Goal: Task Accomplishment & Management: Manage account settings

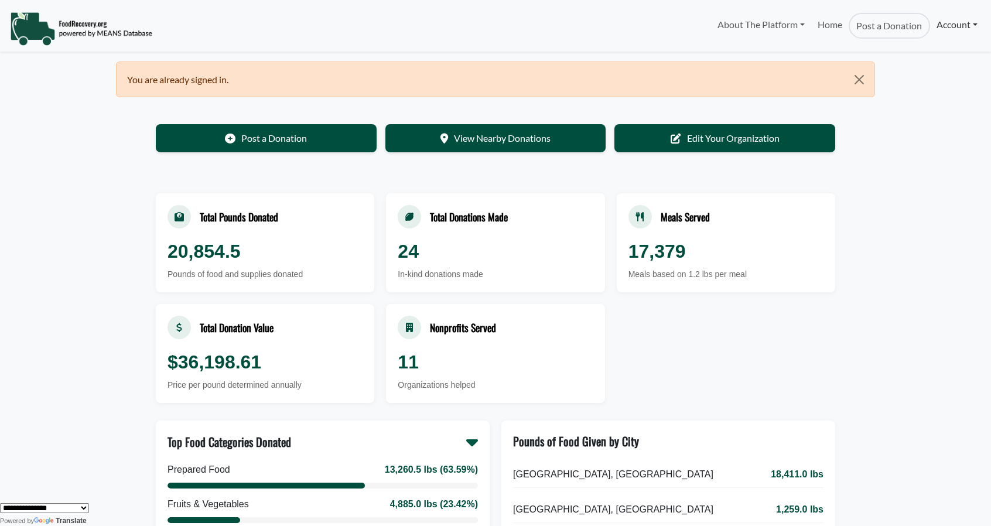
click at [964, 27] on link "Account" at bounding box center [957, 24] width 54 height 23
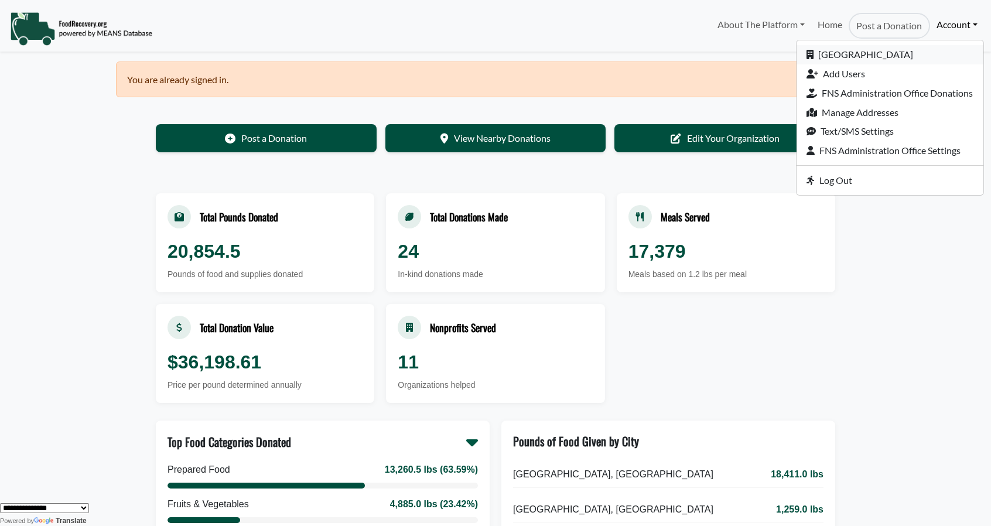
click at [884, 51] on link "[GEOGRAPHIC_DATA]" at bounding box center [890, 54] width 187 height 19
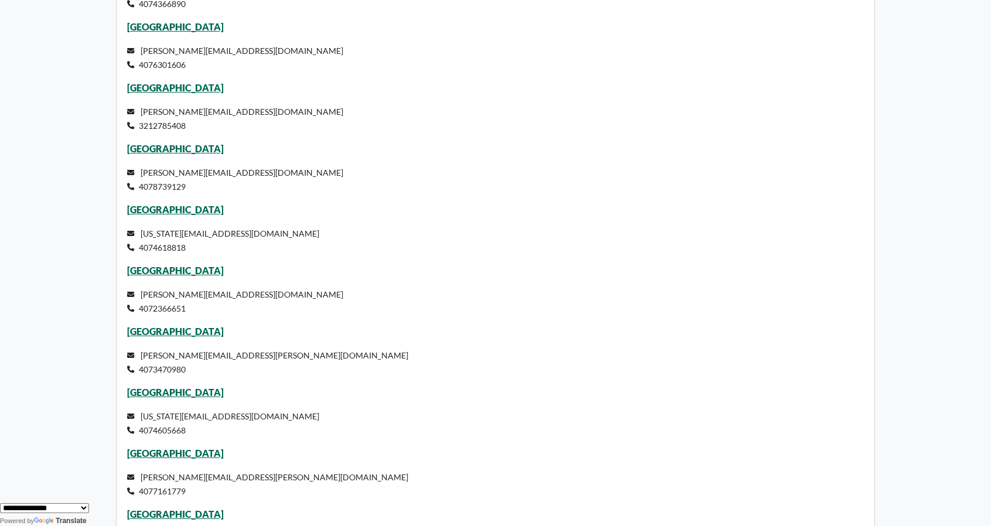
scroll to position [1250, 0]
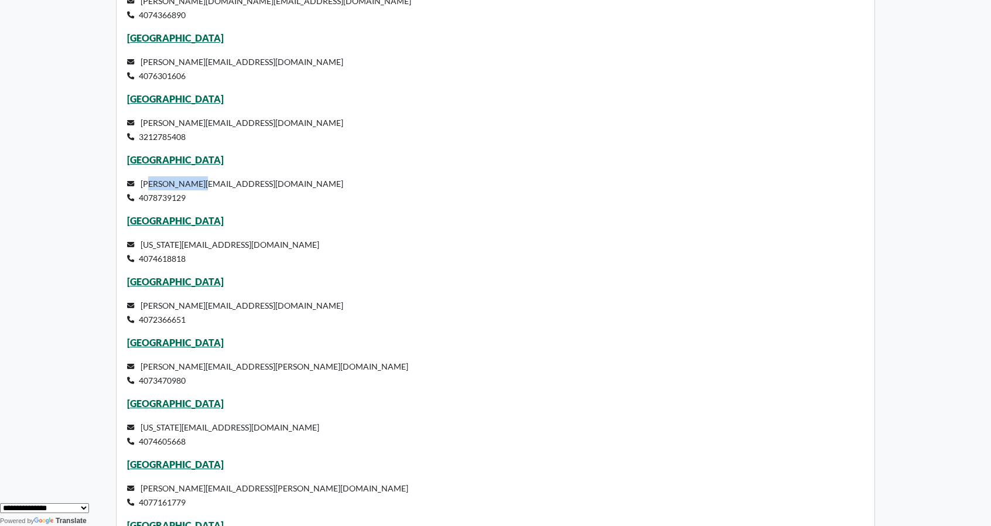
drag, startPoint x: 142, startPoint y: 182, endPoint x: 186, endPoint y: 180, distance: 44.0
click at [186, 180] on small "jennifer.schmidt2@ocps.net 4078739129" at bounding box center [235, 191] width 217 height 24
drag, startPoint x: 137, startPoint y: 182, endPoint x: 285, endPoint y: 189, distance: 148.4
click at [285, 189] on p "jennifer.schmidt2@ocps.net 4078739129" at bounding box center [496, 190] width 738 height 28
copy small "jennifer.schmidt2@ocps.net 4078739129"
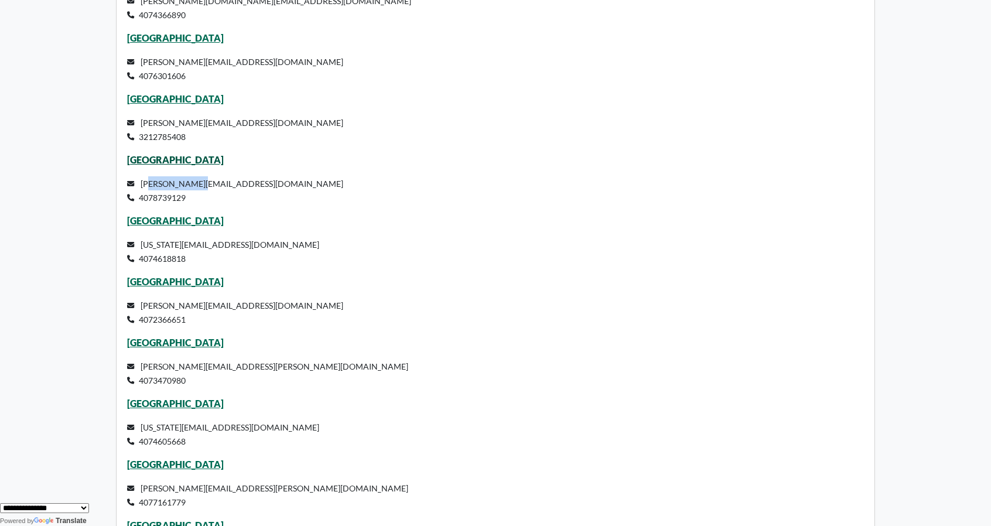
click at [158, 155] on link "[GEOGRAPHIC_DATA]" at bounding box center [175, 159] width 97 height 11
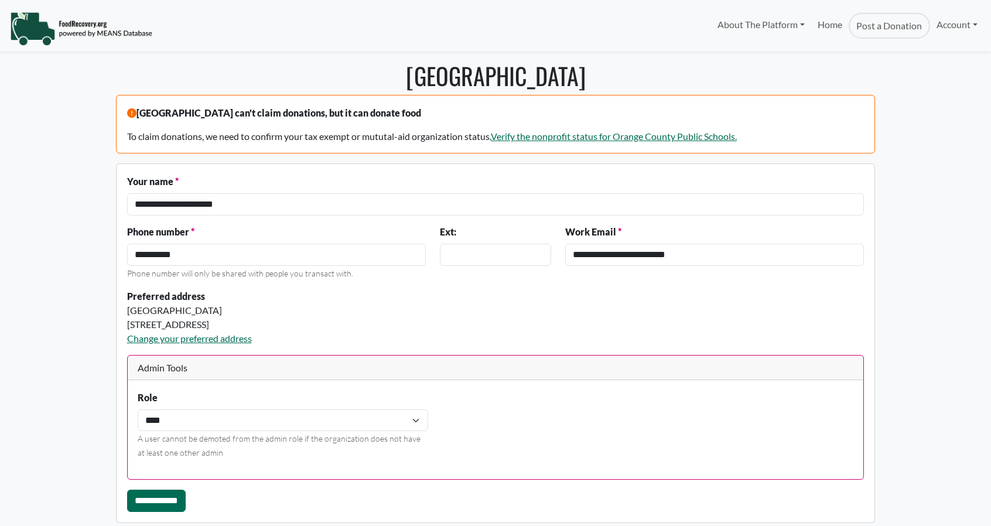
select select "Language Translate Widget"
click at [960, 26] on link "Account" at bounding box center [957, 24] width 54 height 23
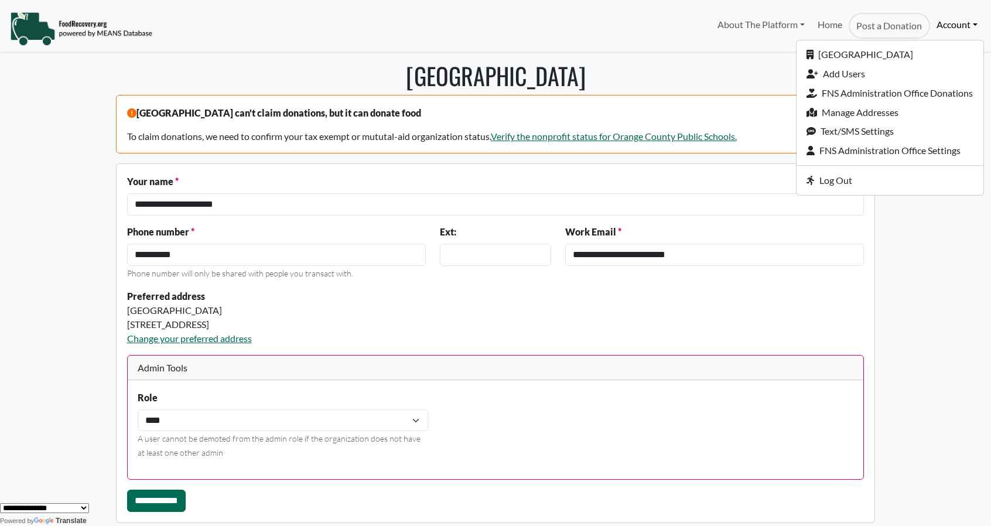
click at [887, 40] on div "About The Platform How It Works FAQs Documentation Home Post a Donation Account…" at bounding box center [495, 25] width 991 height 41
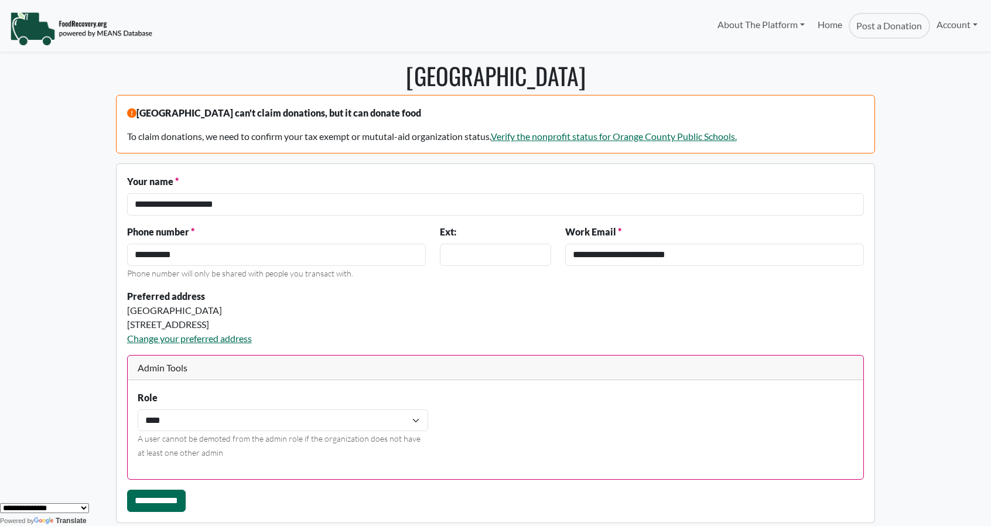
click at [943, 44] on div "About The Platform How It Works FAQs Documentation Home Post a Donation Account…" at bounding box center [495, 25] width 991 height 41
click at [950, 26] on link "Account" at bounding box center [957, 24] width 54 height 23
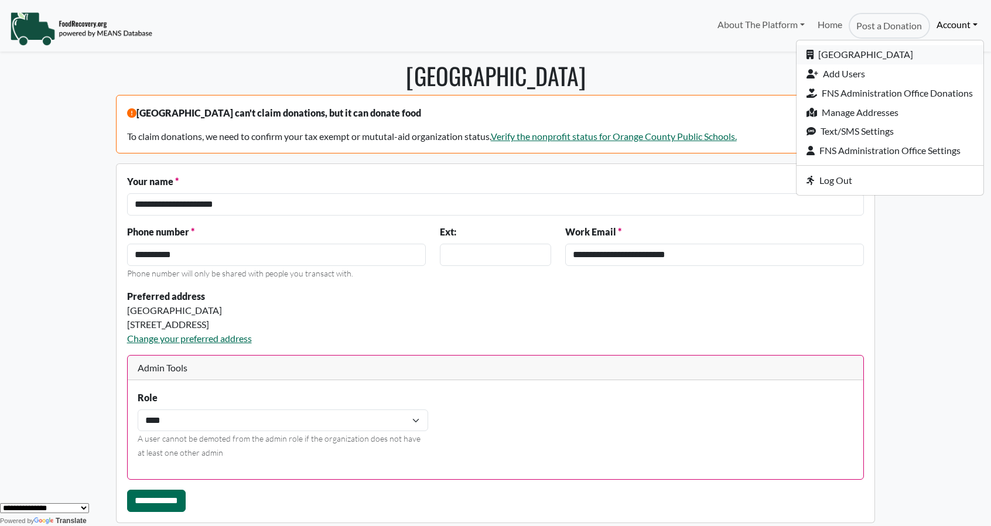
click at [853, 53] on link "[GEOGRAPHIC_DATA]" at bounding box center [890, 54] width 187 height 19
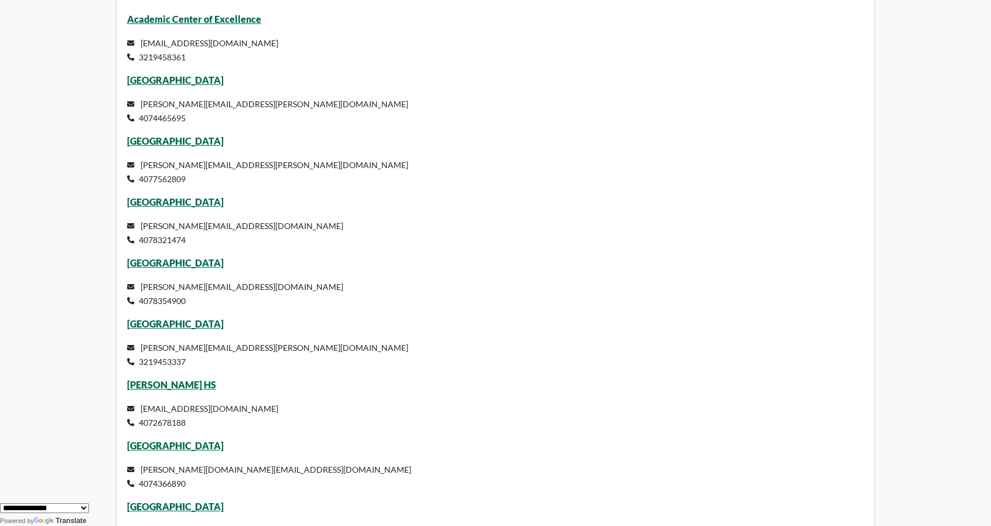
scroll to position [976, 0]
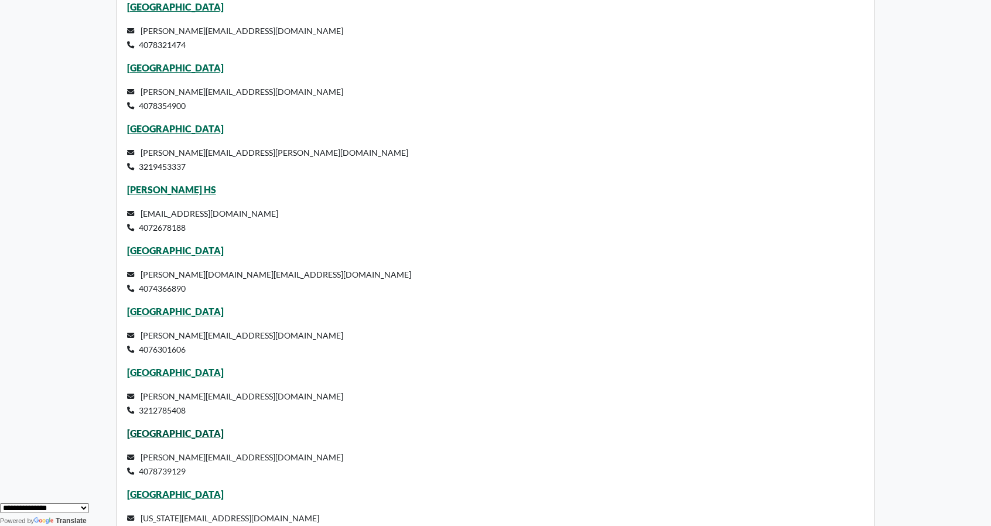
click at [156, 434] on link "[GEOGRAPHIC_DATA]" at bounding box center [175, 433] width 97 height 11
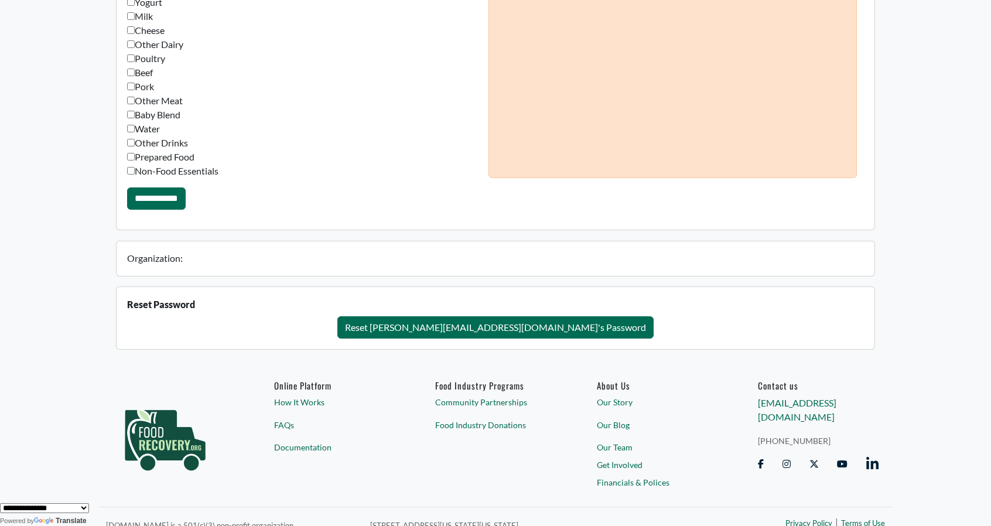
scroll to position [931, 0]
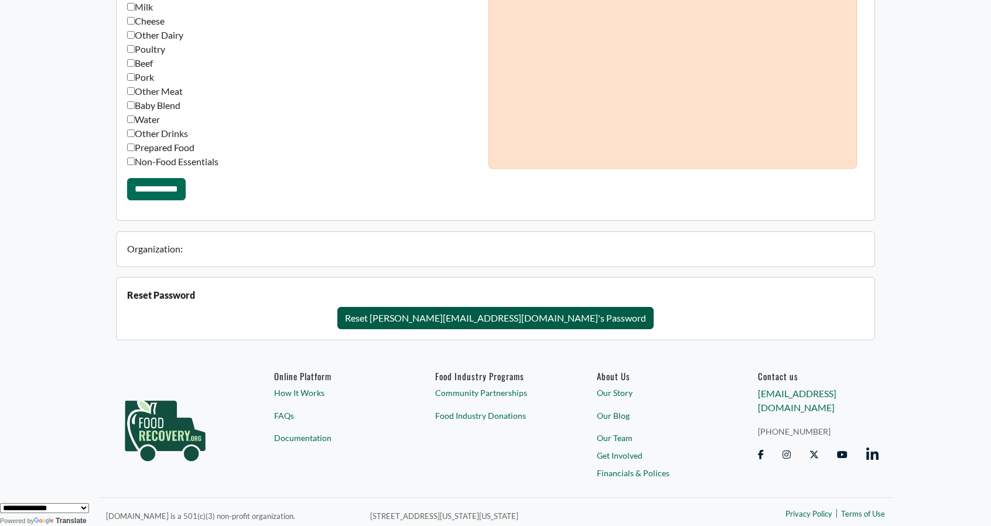
click at [453, 318] on button "Reset [PERSON_NAME][EMAIL_ADDRESS][DOMAIN_NAME]'s Password" at bounding box center [495, 318] width 316 height 22
